Goal: Information Seeking & Learning: Learn about a topic

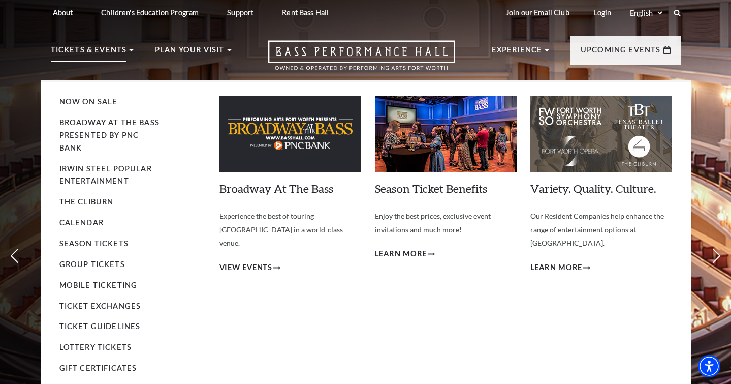
click at [125, 50] on li "Tickets & Events Now On Sale Broadway At The Bass presented by PNC Bank Irwin S…" at bounding box center [92, 62] width 83 height 37
click at [244, 261] on span "View Events" at bounding box center [245, 267] width 53 height 13
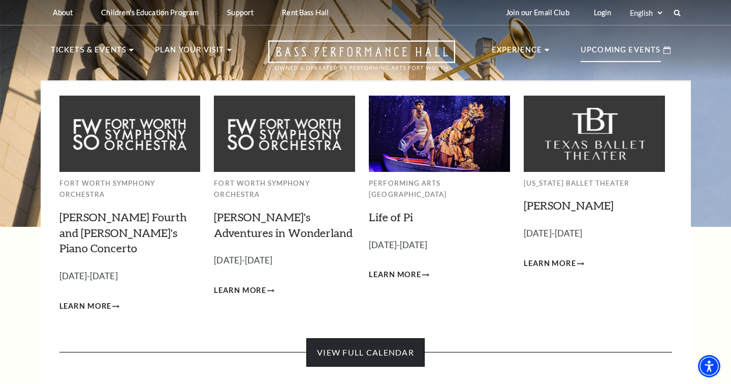
click at [387, 338] on link "View Full Calendar" at bounding box center [365, 352] width 118 height 28
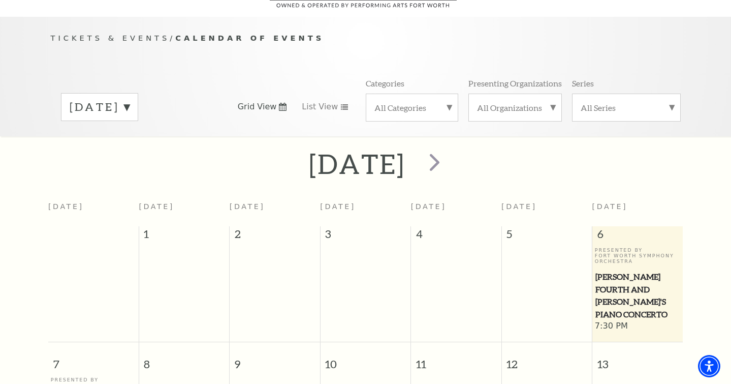
scroll to position [89, 0]
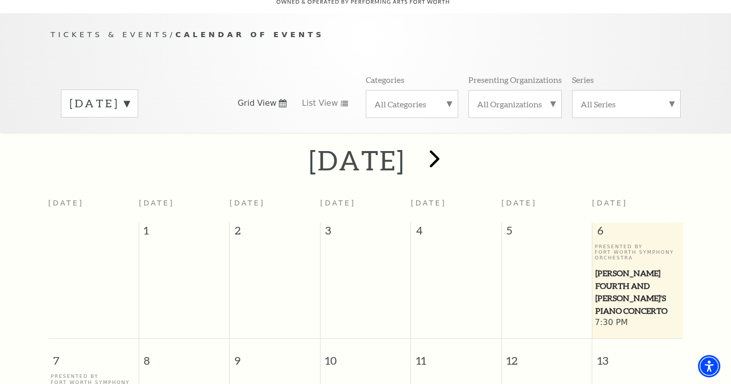
click at [449, 144] on span "next" at bounding box center [434, 158] width 29 height 29
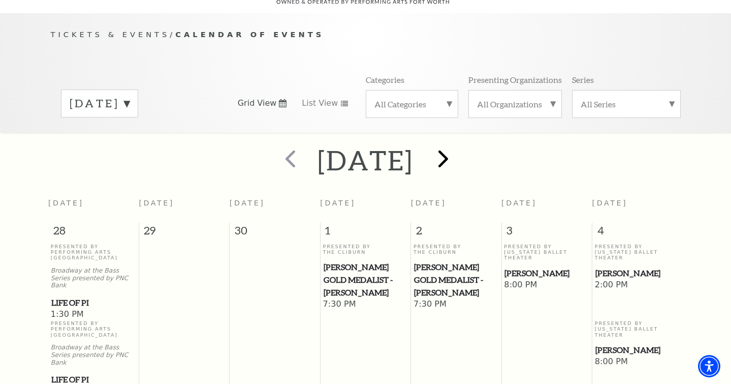
click at [458, 144] on span "next" at bounding box center [443, 158] width 29 height 29
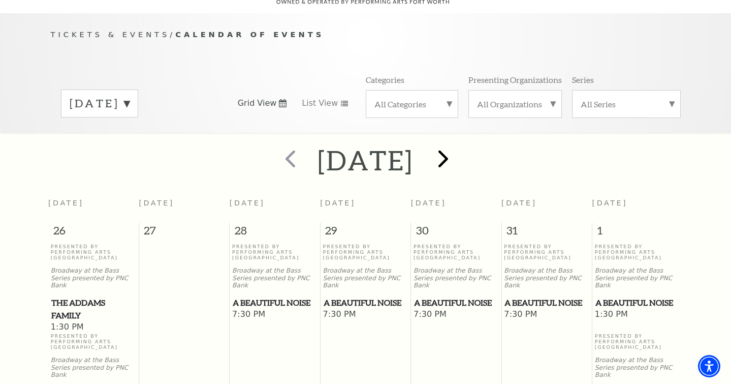
click at [458, 144] on span "next" at bounding box center [443, 158] width 29 height 29
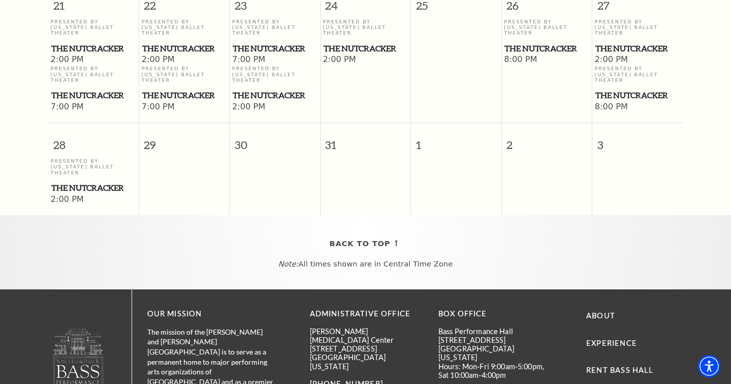
scroll to position [879, 0]
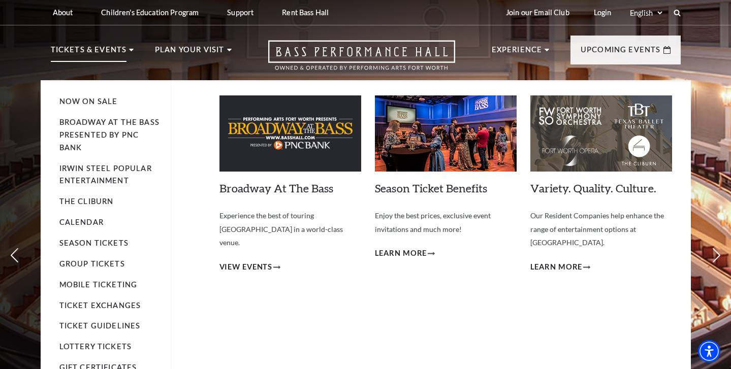
click at [278, 127] on img at bounding box center [290, 134] width 142 height 76
click at [253, 261] on span "View Events" at bounding box center [245, 267] width 53 height 13
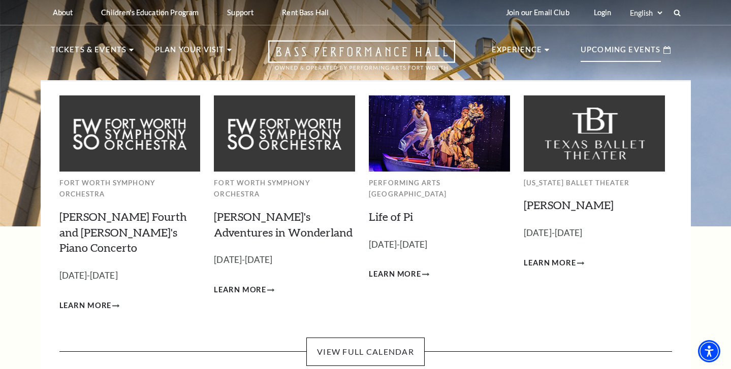
click at [607, 51] on p "Upcoming Events" at bounding box center [621, 53] width 80 height 18
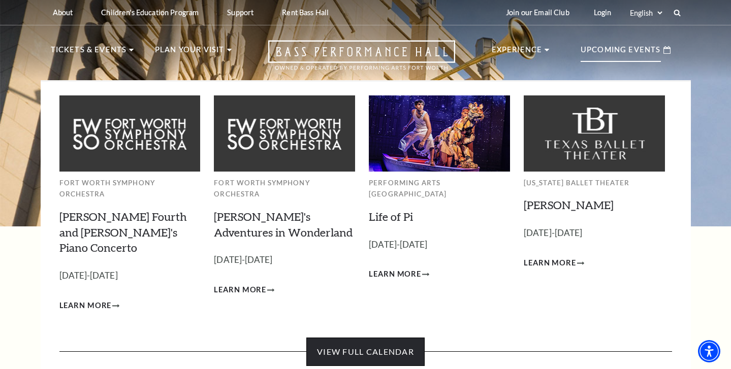
click at [372, 338] on link "View Full Calendar" at bounding box center [365, 352] width 118 height 28
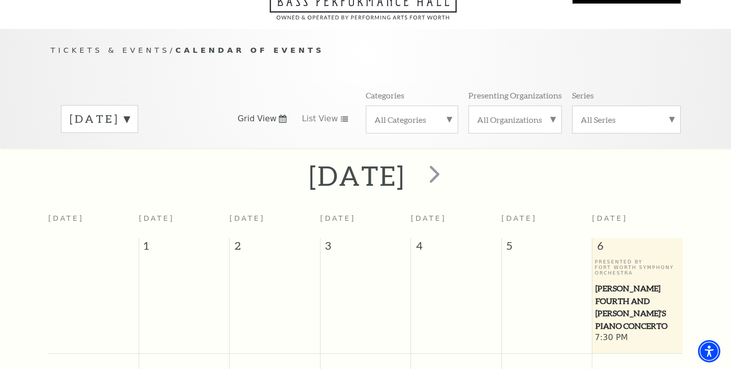
scroll to position [89, 0]
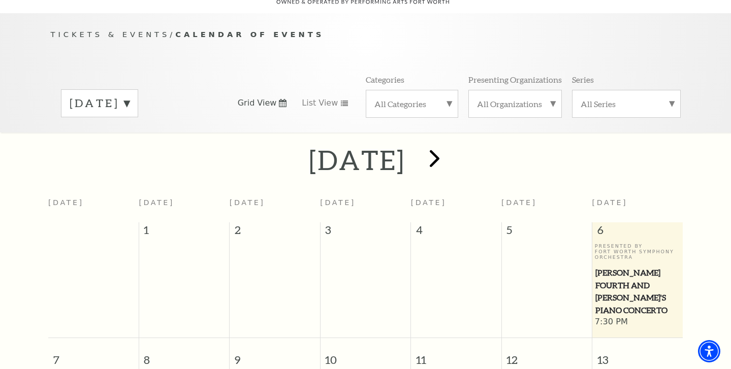
click at [449, 152] on span "next" at bounding box center [434, 158] width 29 height 29
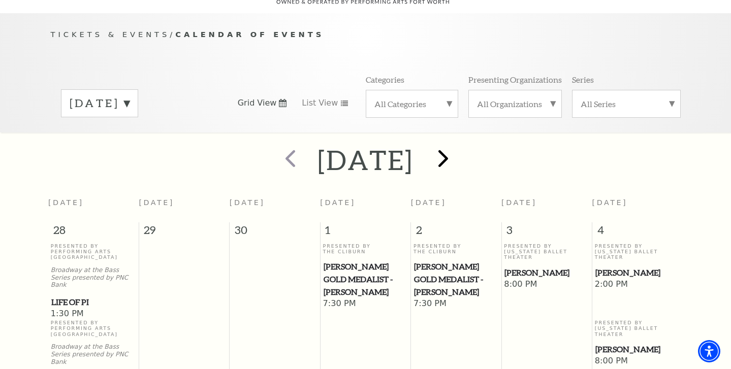
click at [458, 152] on span "next" at bounding box center [443, 158] width 29 height 29
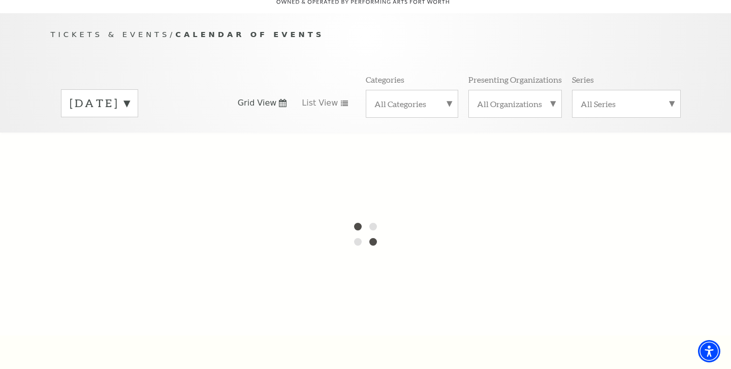
click at [130, 96] on label "[DATE]" at bounding box center [100, 104] width 60 height 16
click at [147, 152] on div at bounding box center [365, 234] width 731 height 203
click at [254, 52] on div "Tickets & Events / Calendar of Events [DATE] [DATE] [DATE] [DATE] [DATE] [DATE]…" at bounding box center [366, 80] width 650 height 104
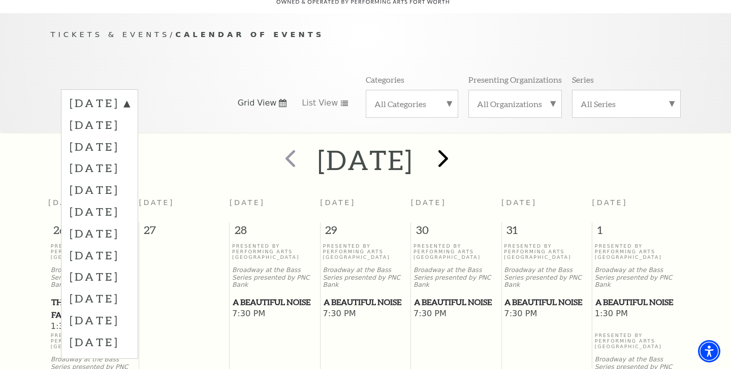
click at [458, 144] on span "next" at bounding box center [443, 158] width 29 height 29
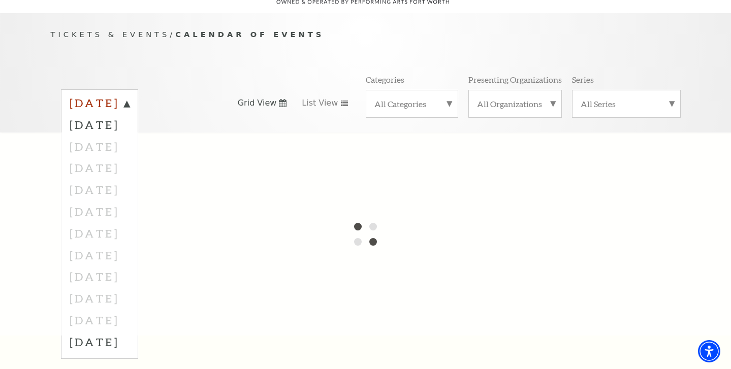
click at [130, 96] on label "[DATE]" at bounding box center [100, 105] width 60 height 18
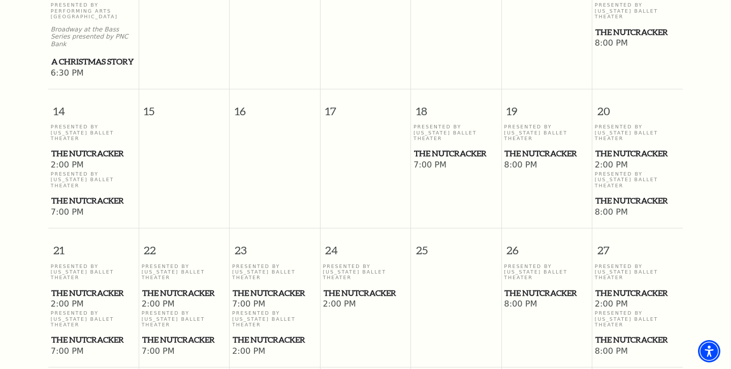
scroll to position [641, 0]
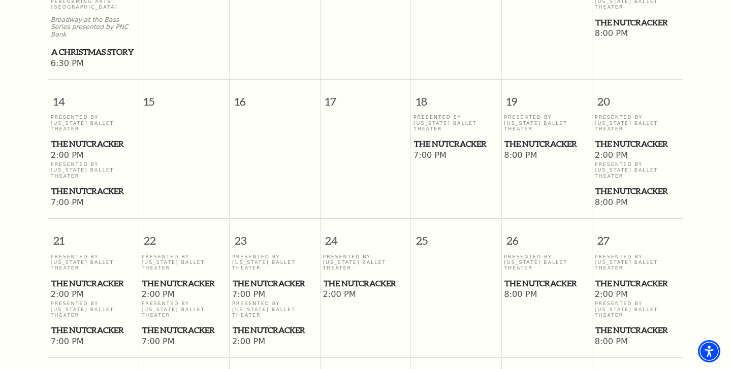
click at [535, 277] on span "The Nutcracker" at bounding box center [546, 283] width 84 height 13
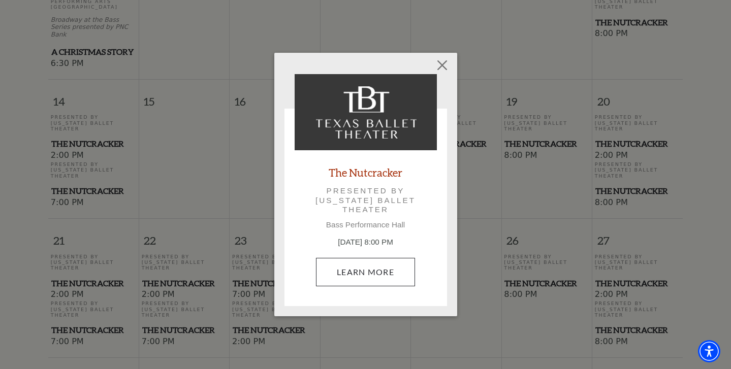
click at [378, 272] on link "Learn More" at bounding box center [365, 272] width 99 height 28
